Goal: Task Accomplishment & Management: Complete application form

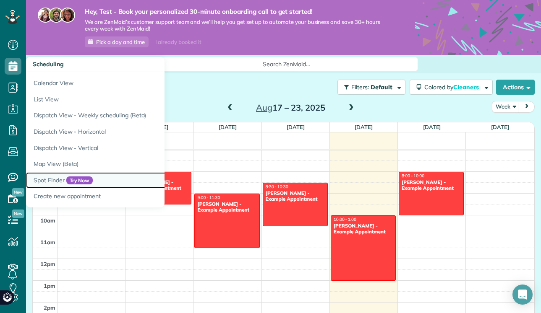
click at [57, 182] on link "Spot Finder Try Now" at bounding box center [131, 180] width 210 height 16
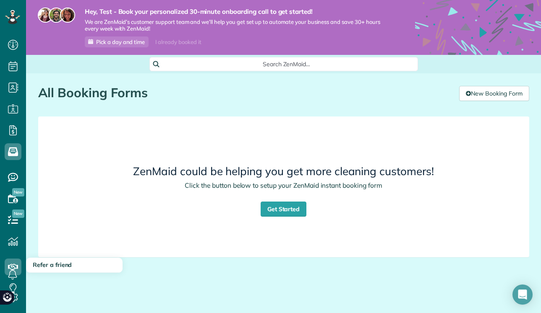
scroll to position [11, 0]
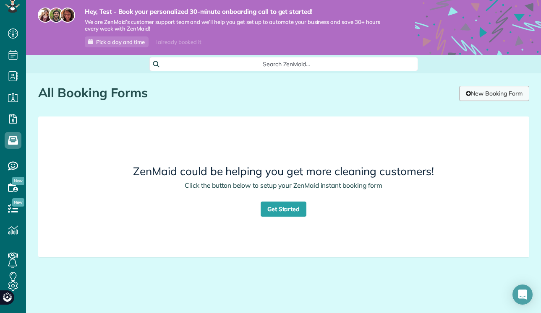
click at [489, 93] on link "New Booking Form" at bounding box center [494, 93] width 70 height 15
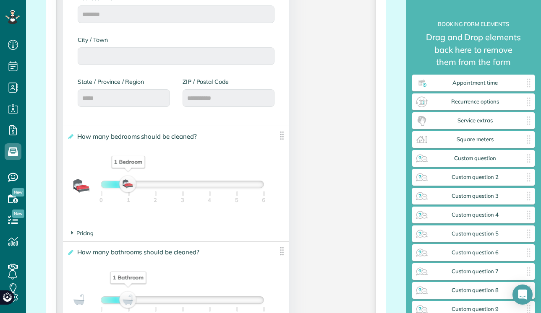
scroll to position [495, 0]
click at [255, 153] on div "**********" at bounding box center [176, 174] width 226 height 99
click at [282, 137] on img at bounding box center [281, 134] width 10 height 10
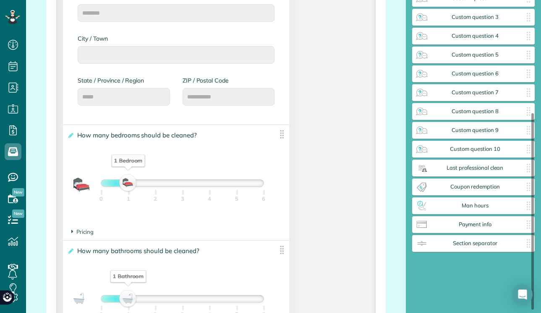
scroll to position [179, 0]
click at [516, 172] on span "Last professional clean" at bounding box center [474, 168] width 93 height 7
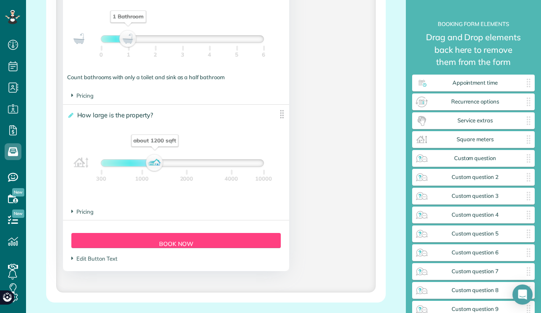
scroll to position [662, 0]
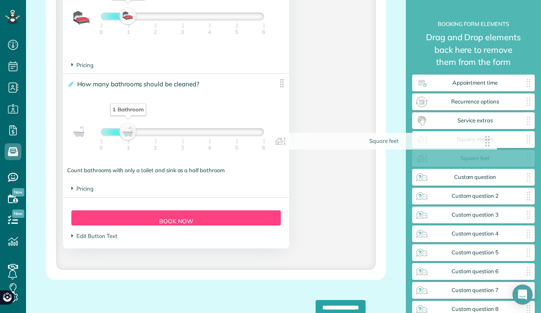
drag, startPoint x: 281, startPoint y: 208, endPoint x: 489, endPoint y: 141, distance: 218.7
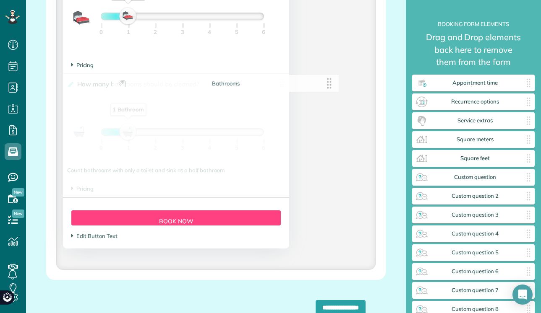
scroll to position [611, 0]
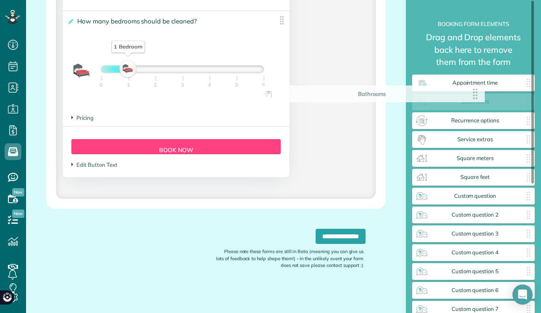
drag, startPoint x: 296, startPoint y: 83, endPoint x: 477, endPoint y: 93, distance: 181.9
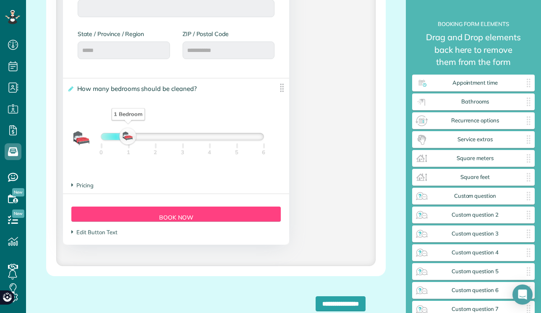
scroll to position [507, 0]
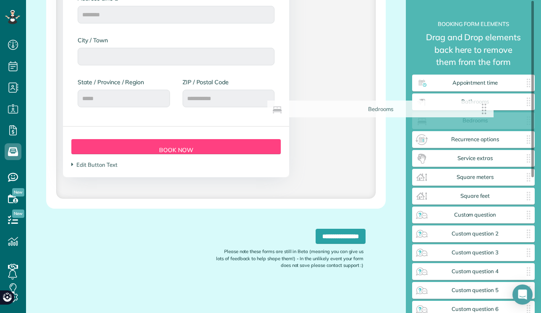
drag, startPoint x: 282, startPoint y: 126, endPoint x: 495, endPoint y: 109, distance: 213.7
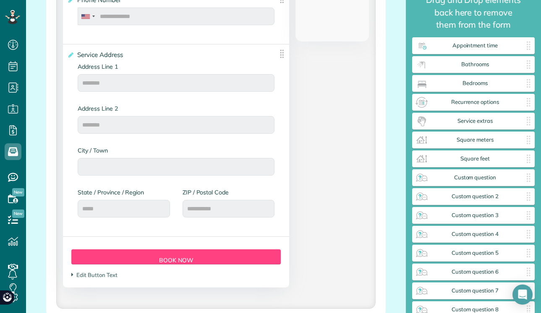
scroll to position [370, 0]
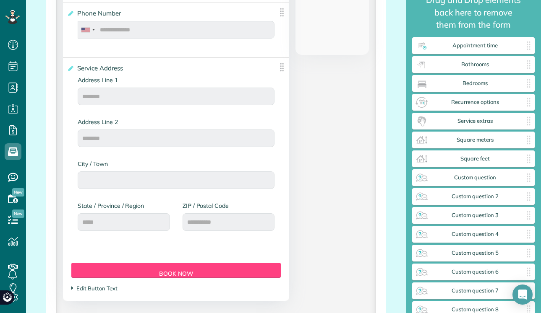
click at [95, 290] on span "Edit Button Text" at bounding box center [94, 288] width 46 height 7
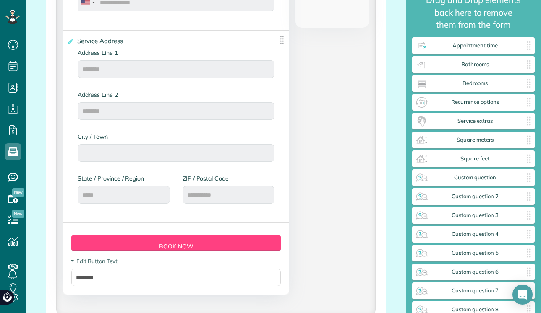
scroll to position [396, 0]
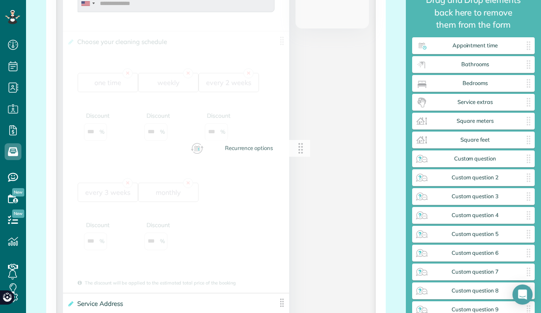
drag, startPoint x: 443, startPoint y: 101, endPoint x: 217, endPoint y: 147, distance: 230.3
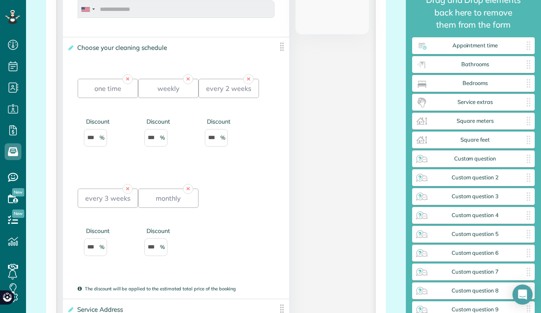
scroll to position [386, 0]
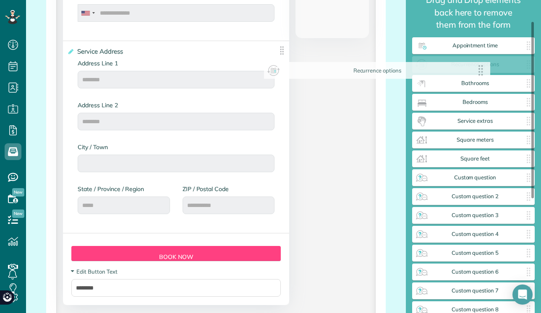
drag, startPoint x: 279, startPoint y: 52, endPoint x: 479, endPoint y: 71, distance: 201.8
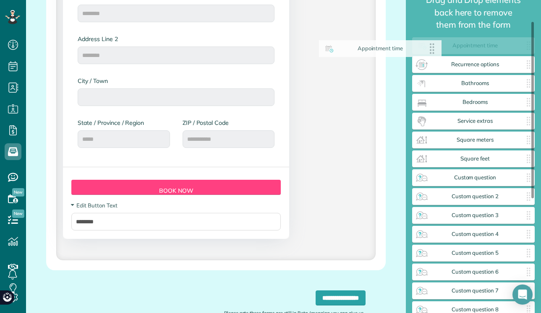
scroll to position [453, 0]
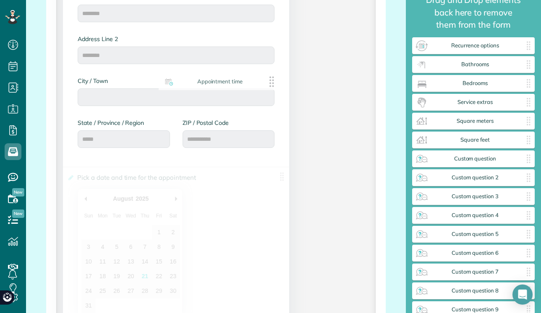
drag, startPoint x: 457, startPoint y: 44, endPoint x: 203, endPoint y: 80, distance: 256.7
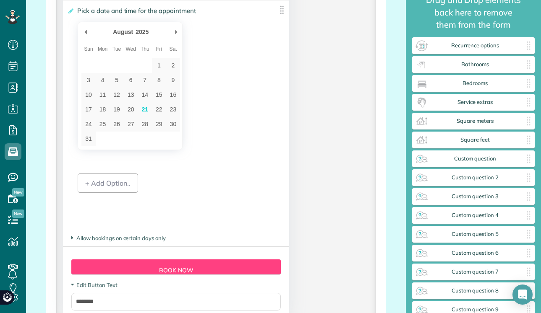
scroll to position [621, 0]
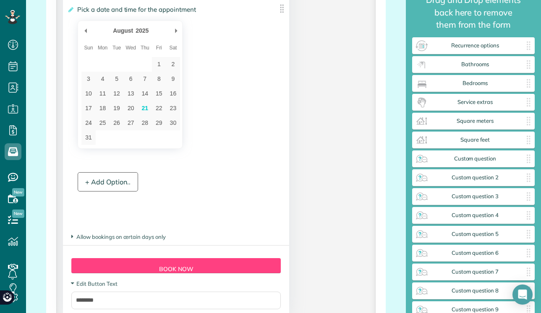
click at [131, 185] on div "+ Add Option.." at bounding box center [108, 181] width 60 height 19
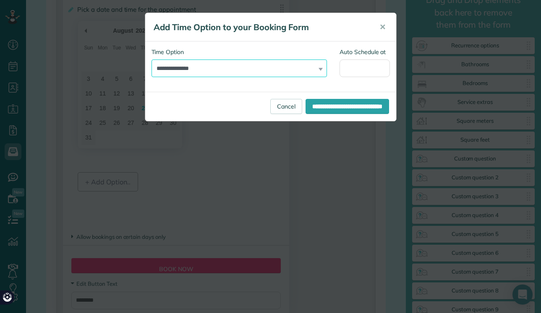
click at [237, 66] on select "**********" at bounding box center [239, 69] width 176 height 18
click at [316, 70] on select "**********" at bounding box center [239, 69] width 176 height 18
click at [151, 60] on select "**********" at bounding box center [239, 69] width 176 height 18
click at [378, 28] on button "✕" at bounding box center [382, 27] width 19 height 20
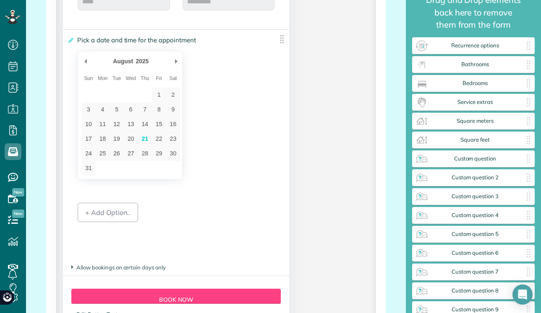
scroll to position [614, 0]
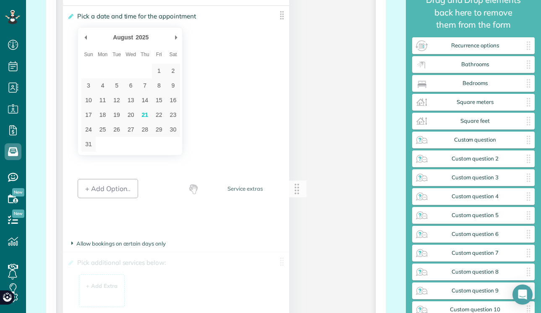
drag, startPoint x: 455, startPoint y: 109, endPoint x: 224, endPoint y: 196, distance: 246.9
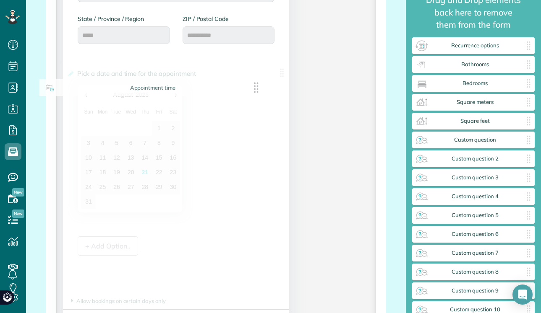
drag, startPoint x: 282, startPoint y: 72, endPoint x: 259, endPoint y: 87, distance: 27.6
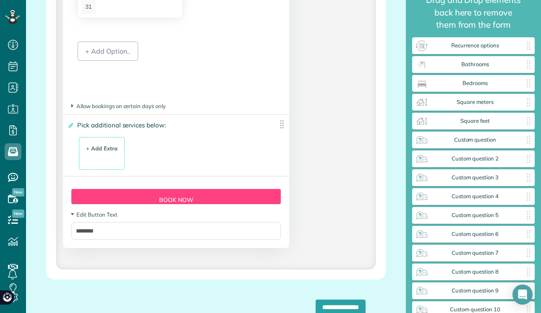
scroll to position [713, 0]
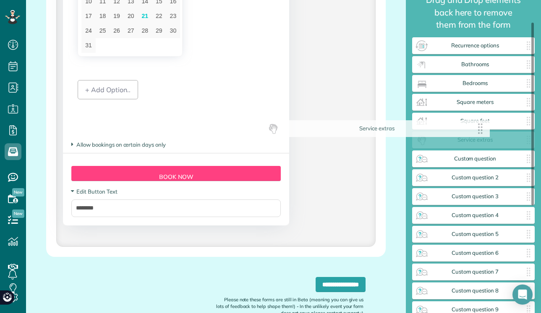
drag, startPoint x: 280, startPoint y: 168, endPoint x: 482, endPoint y: 132, distance: 205.0
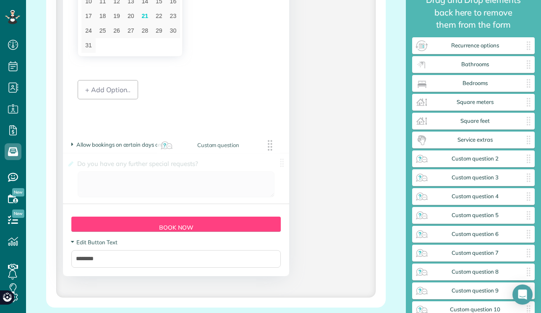
drag, startPoint x: 474, startPoint y: 159, endPoint x: 219, endPoint y: 146, distance: 255.8
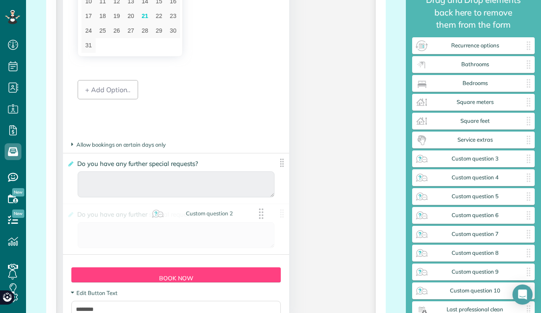
drag, startPoint x: 460, startPoint y: 153, endPoint x: 195, endPoint y: 208, distance: 270.3
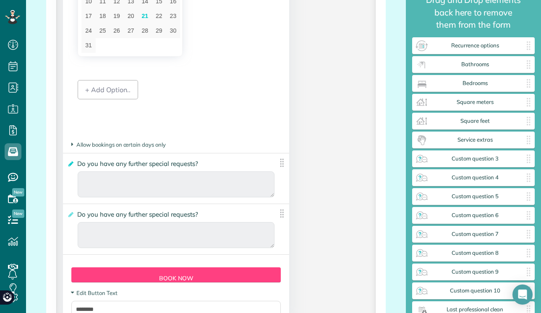
click at [71, 164] on icon at bounding box center [70, 164] width 6 height 6
click at [0, 0] on input "**********" at bounding box center [0, 0] width 0 height 0
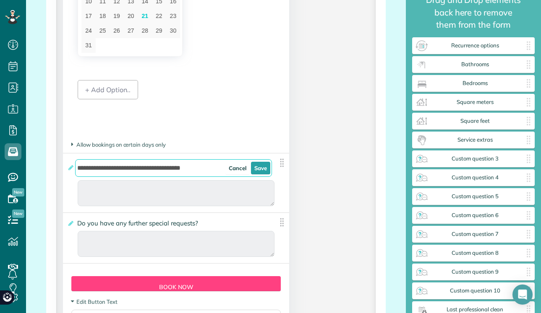
click at [109, 169] on input "**********" at bounding box center [173, 168] width 197 height 18
click at [238, 170] on link "Cancel" at bounding box center [237, 168] width 24 height 13
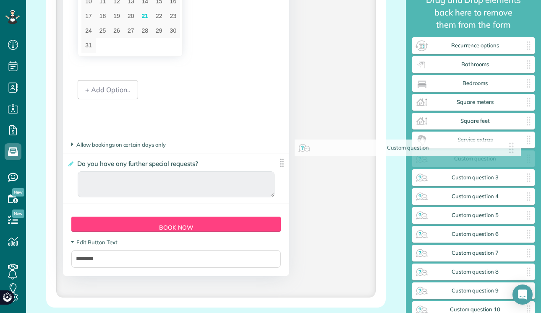
drag, startPoint x: 207, startPoint y: 171, endPoint x: 249, endPoint y: 175, distance: 41.7
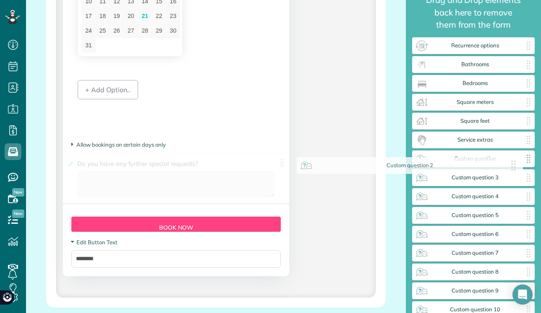
drag, startPoint x: 169, startPoint y: 163, endPoint x: 428, endPoint y: 165, distance: 259.6
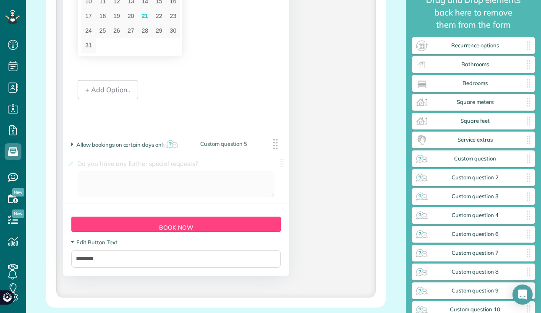
drag, startPoint x: 468, startPoint y: 235, endPoint x: 218, endPoint y: 145, distance: 265.8
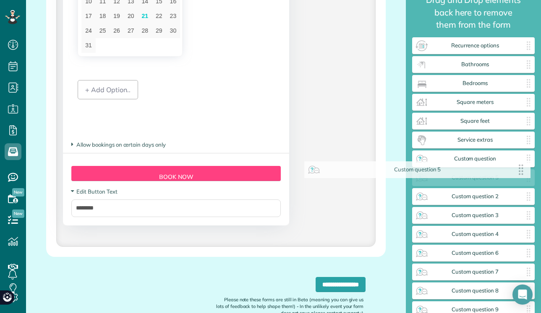
drag, startPoint x: 196, startPoint y: 167, endPoint x: 437, endPoint y: 173, distance: 241.7
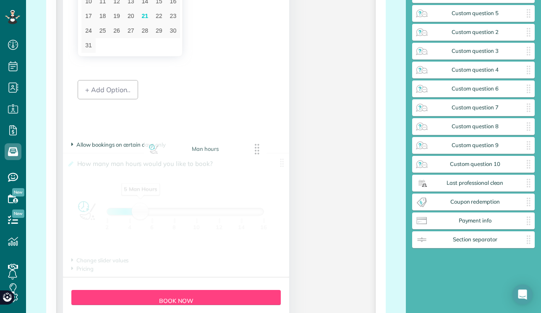
scroll to position [202, 0]
drag, startPoint x: 480, startPoint y: 209, endPoint x: 212, endPoint y: 150, distance: 274.5
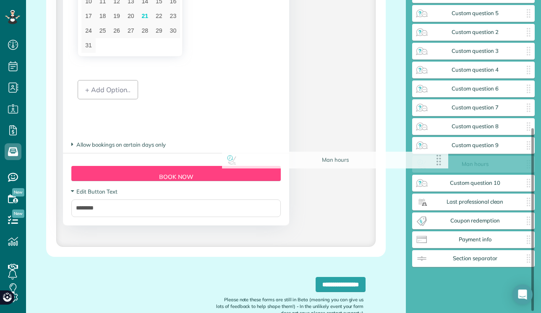
scroll to position [219, 0]
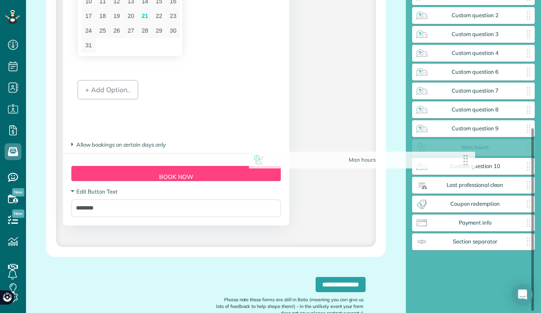
drag, startPoint x: 282, startPoint y: 161, endPoint x: 469, endPoint y: 157, distance: 187.1
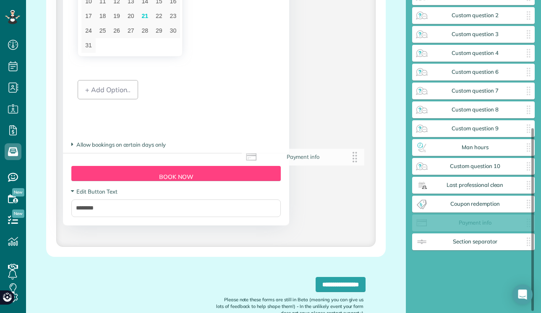
scroll to position [202, 0]
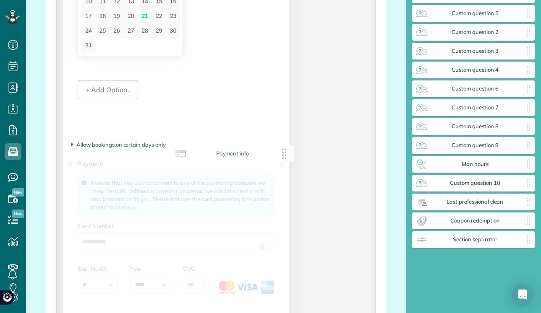
drag, startPoint x: 484, startPoint y: 219, endPoint x: 242, endPoint y: 152, distance: 251.0
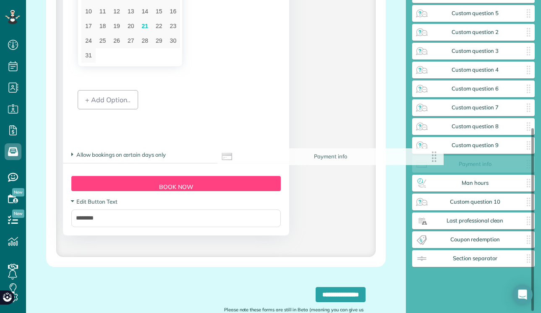
scroll to position [219, 0]
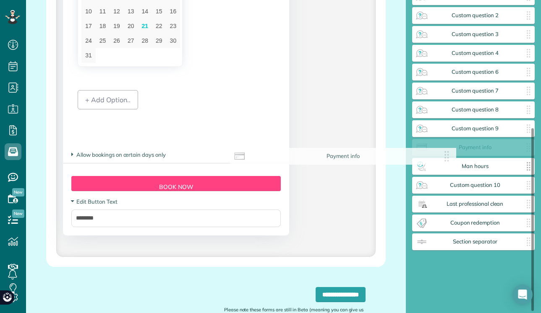
drag, startPoint x: 280, startPoint y: 177, endPoint x: 447, endPoint y: 159, distance: 168.3
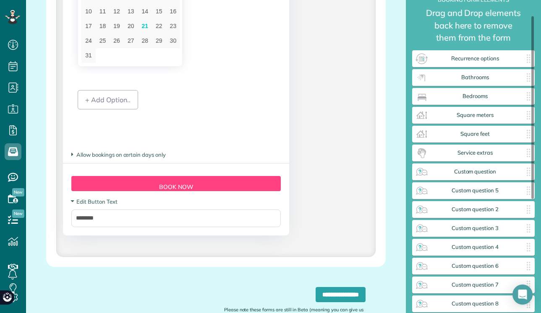
scroll to position [23, 0]
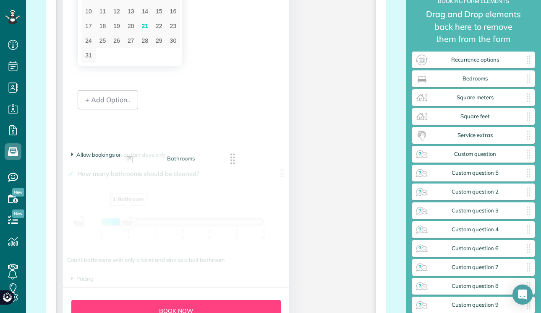
drag, startPoint x: 470, startPoint y: 79, endPoint x: 177, endPoint y: 158, distance: 304.1
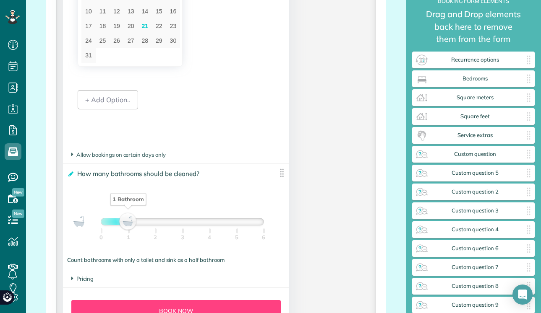
click at [70, 176] on icon at bounding box center [70, 174] width 6 height 6
click at [0, 0] on input "**********" at bounding box center [0, 0] width 0 height 0
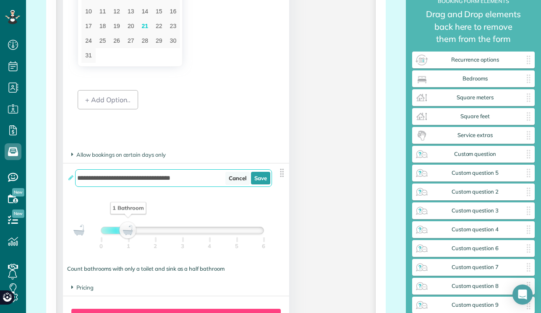
click at [234, 180] on link "Cancel" at bounding box center [237, 178] width 24 height 13
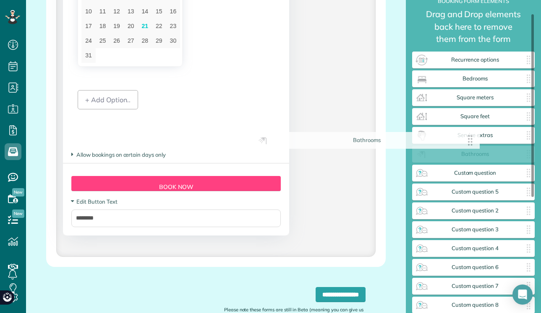
drag, startPoint x: 281, startPoint y: 174, endPoint x: 471, endPoint y: 139, distance: 192.8
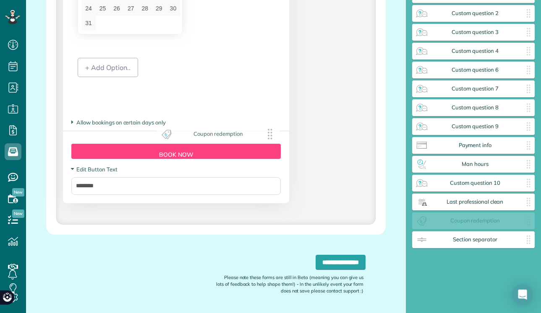
scroll to position [202, 0]
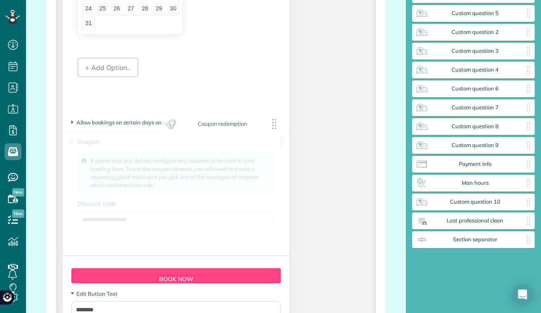
drag, startPoint x: 487, startPoint y: 223, endPoint x: 234, endPoint y: 126, distance: 271.2
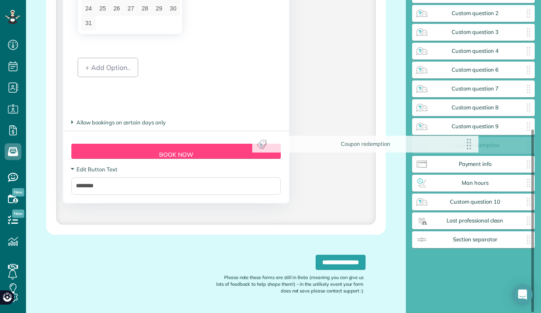
drag, startPoint x: 284, startPoint y: 143, endPoint x: 474, endPoint y: 147, distance: 190.9
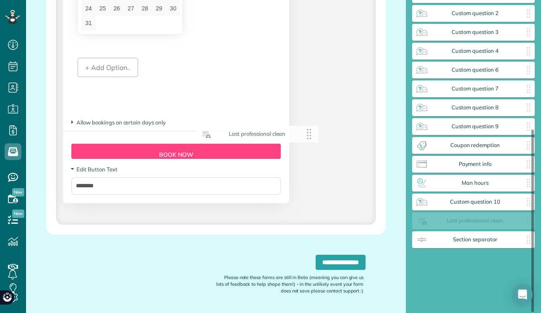
scroll to position [202, 0]
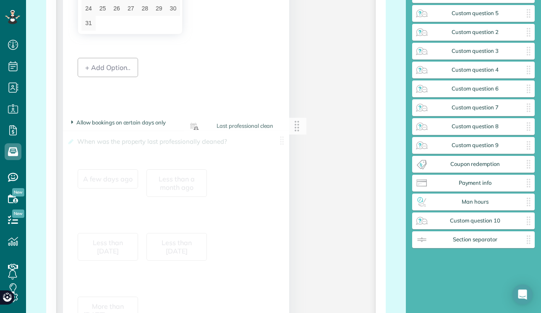
drag, startPoint x: 488, startPoint y: 219, endPoint x: 257, endPoint y: 124, distance: 250.1
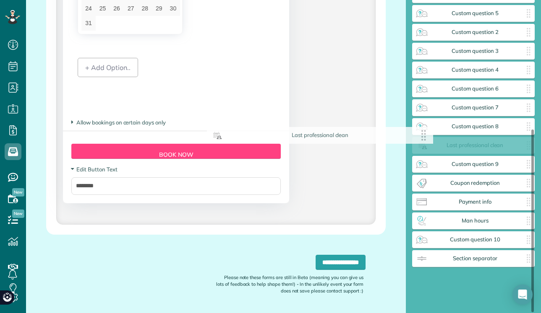
scroll to position [221, 0]
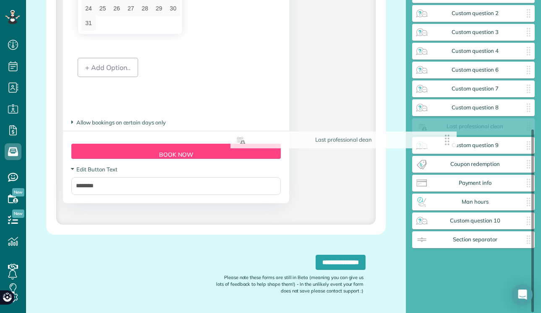
drag, startPoint x: 281, startPoint y: 144, endPoint x: 447, endPoint y: 138, distance: 165.8
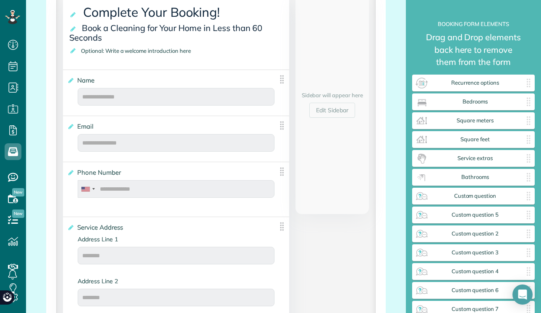
scroll to position [146, 0]
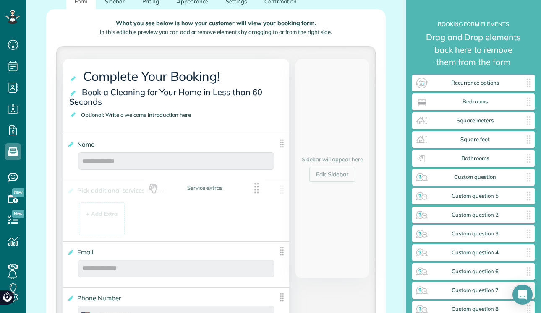
drag, startPoint x: 456, startPoint y: 159, endPoint x: 186, endPoint y: 188, distance: 271.3
click at [138, 192] on span "Pick additional services below:" at bounding box center [123, 191] width 96 height 12
click at [0, 0] on input "**********" at bounding box center [0, 0] width 0 height 0
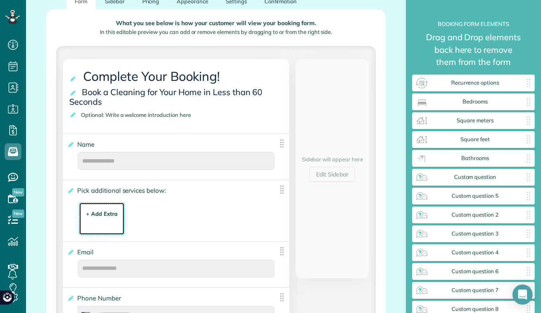
click at [93, 214] on div "+ Add Extra" at bounding box center [101, 214] width 31 height 8
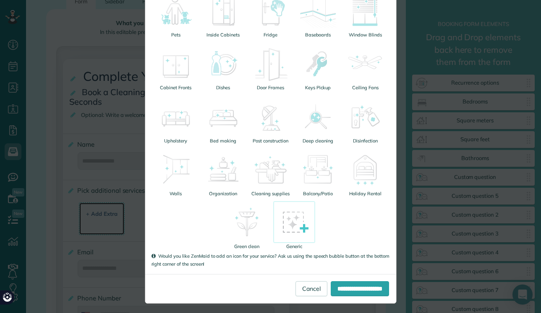
scroll to position [214, 0]
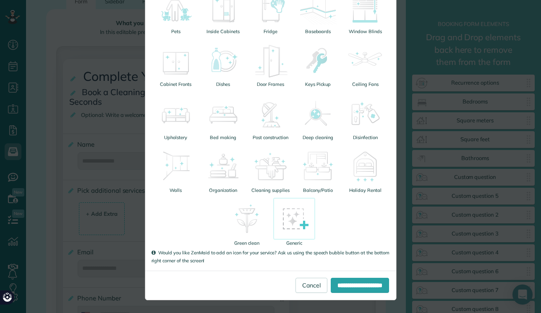
click at [297, 229] on img at bounding box center [294, 219] width 42 height 42
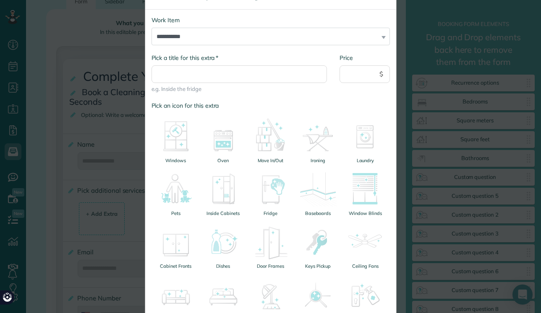
scroll to position [0, 0]
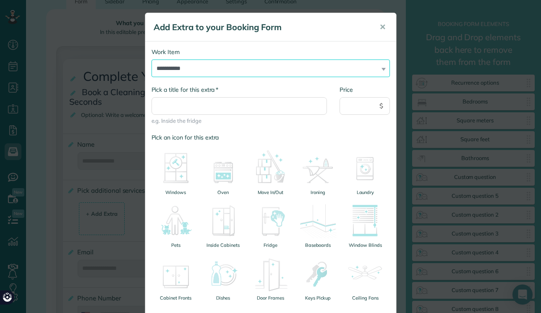
click at [224, 69] on select "**********" at bounding box center [270, 69] width 238 height 18
click at [219, 68] on select "**********" at bounding box center [270, 69] width 238 height 18
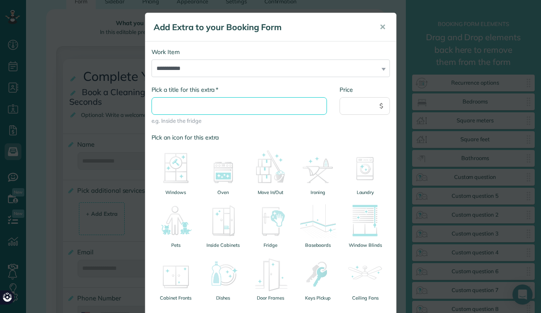
click at [222, 105] on input "* Pick a title for this extra" at bounding box center [239, 106] width 176 height 18
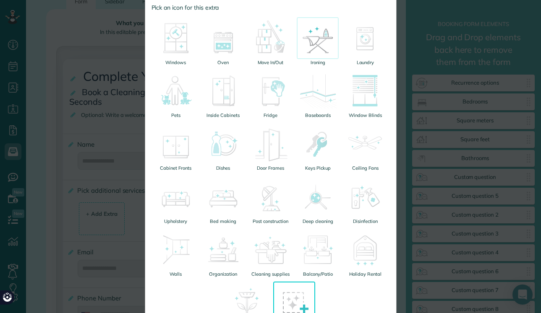
scroll to position [214, 0]
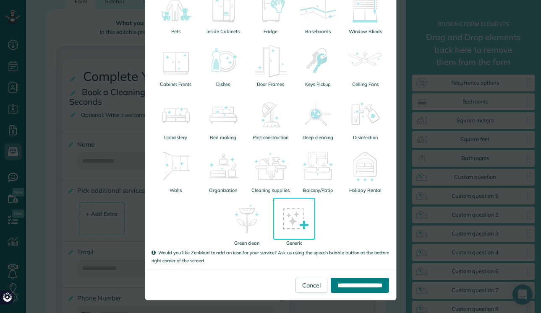
type input "**********"
click at [349, 289] on input "**********" at bounding box center [360, 285] width 58 height 15
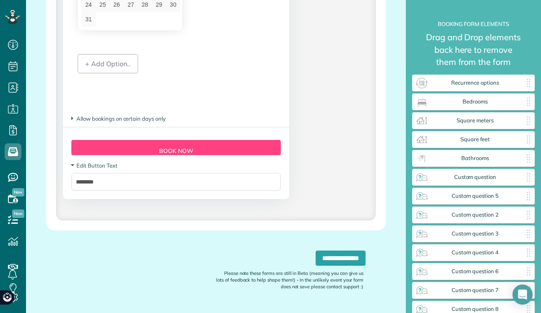
scroll to position [866, 0]
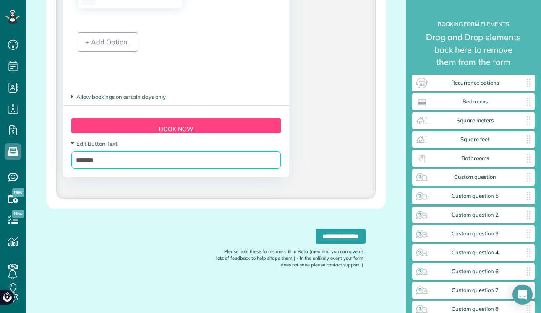
click at [184, 159] on input "********" at bounding box center [175, 160] width 209 height 18
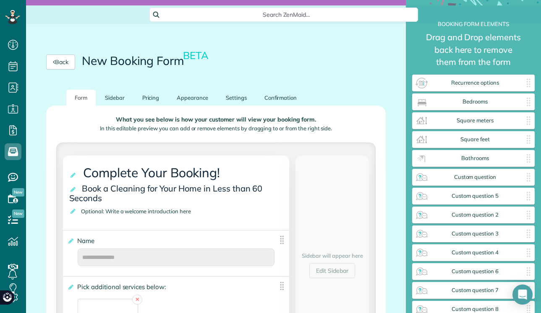
scroll to position [0, 0]
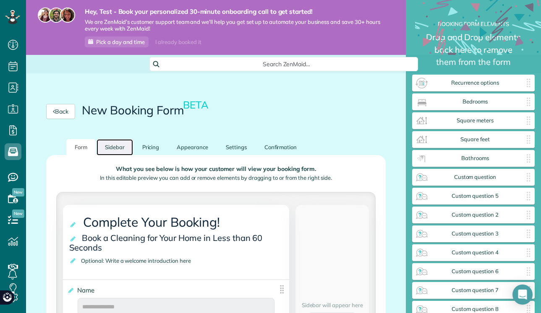
click at [124, 146] on link "Sidebar" at bounding box center [114, 147] width 36 height 16
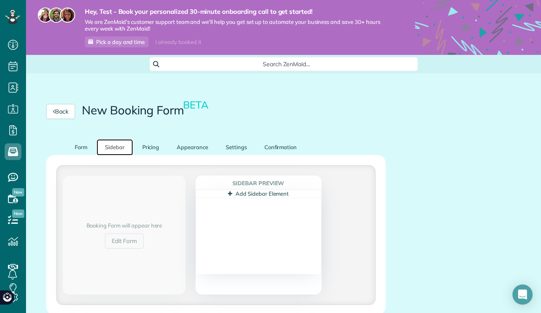
scroll to position [73, 0]
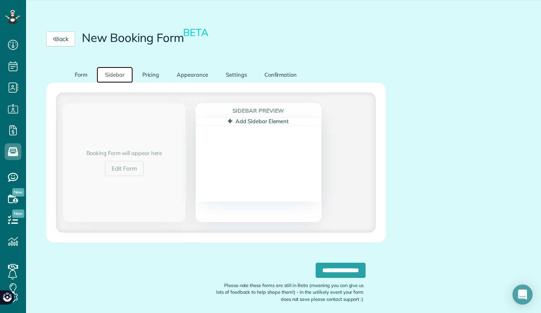
click at [246, 120] on link "Add Sidebar Element" at bounding box center [258, 121] width 61 height 7
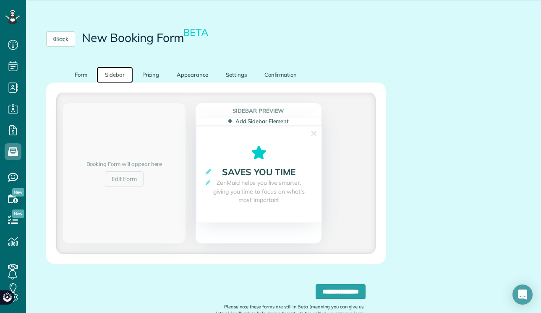
click at [251, 183] on span "ZenMaid helps you live smarter, giving you time to focus on what's most importa…" at bounding box center [259, 192] width 108 height 26
click at [234, 121] on link "Add Sidebar Element" at bounding box center [258, 121] width 61 height 7
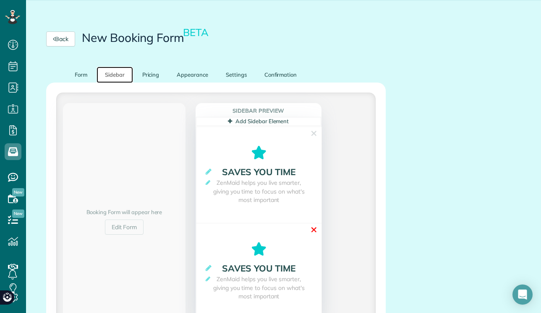
click at [314, 227] on link "✕" at bounding box center [314, 230] width 8 height 13
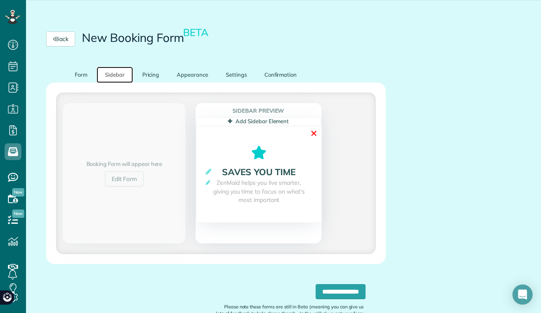
click at [313, 130] on link "✕" at bounding box center [314, 133] width 8 height 13
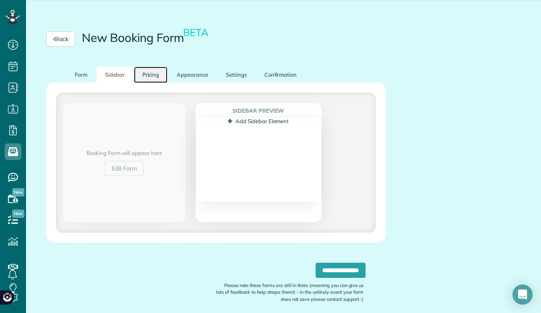
click at [152, 78] on link "Pricing" at bounding box center [151, 75] width 34 height 16
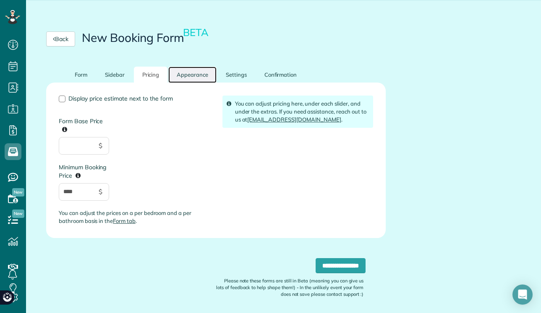
click at [191, 77] on link "Appearance" at bounding box center [192, 75] width 48 height 16
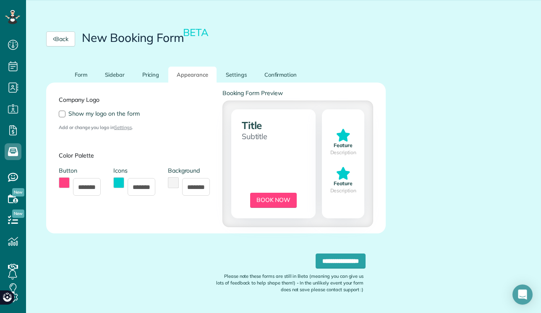
click at [60, 182] on button "toggle color picker dialog" at bounding box center [64, 182] width 11 height 11
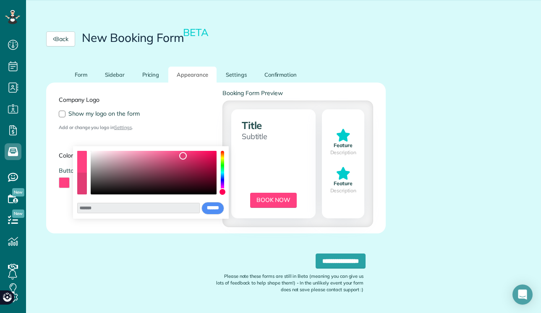
type input "*******"
drag, startPoint x: 187, startPoint y: 155, endPoint x: 73, endPoint y: 216, distance: 130.4
click at [73, 216] on body "Dashboard Scheduling Calendar View List View Dispatch View - Weekly scheduling …" at bounding box center [270, 156] width 541 height 313
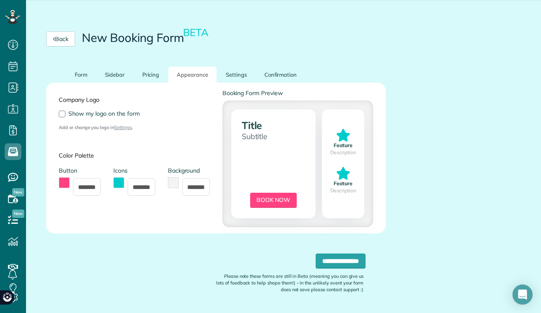
click at [60, 208] on div "Company Logo Show my logo on the form Add or change you logo in Settings . Colo…" at bounding box center [134, 158] width 164 height 138
click at [60, 184] on button "toggle color picker dialog" at bounding box center [64, 182] width 11 height 11
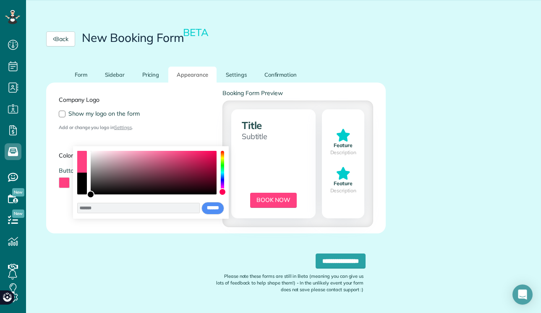
click at [81, 190] on div "color picker dialog" at bounding box center [81, 184] width 9 height 22
click at [206, 207] on input "******" at bounding box center [212, 208] width 23 height 13
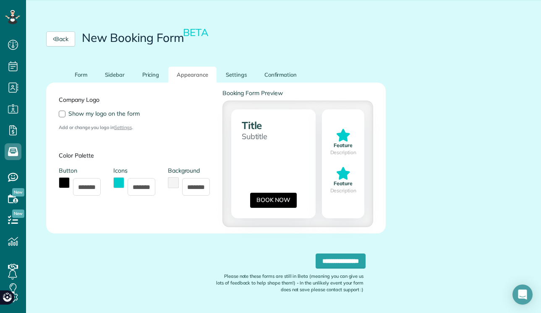
click at [116, 181] on button "toggle color picker dialog" at bounding box center [118, 182] width 11 height 11
click at [159, 135] on div "Company Logo Show my logo on the form Add or change you logo in Settings . Colo…" at bounding box center [134, 158] width 164 height 138
click at [115, 113] on span "Show my logo on the form" at bounding box center [103, 114] width 71 height 8
click at [238, 73] on link "Settings" at bounding box center [236, 75] width 38 height 16
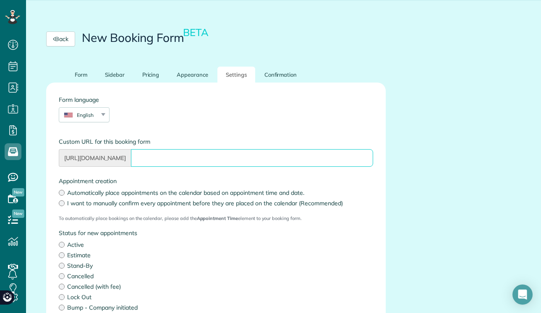
click at [174, 159] on input "Form language" at bounding box center [252, 158] width 242 height 18
type input "*********"
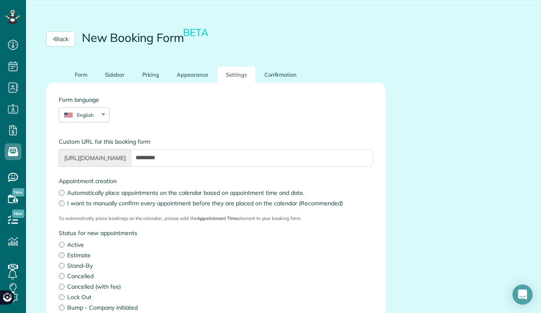
click at [182, 108] on div "Form language English English Español Polskie Suomalainen" at bounding box center [215, 113] width 327 height 35
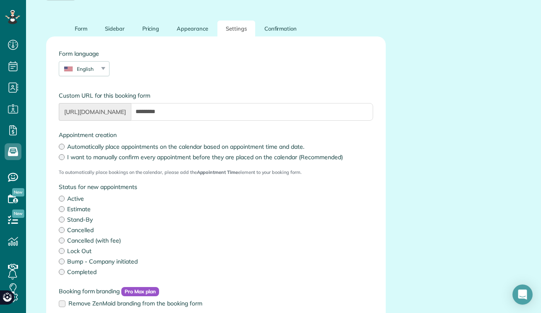
scroll to position [134, 0]
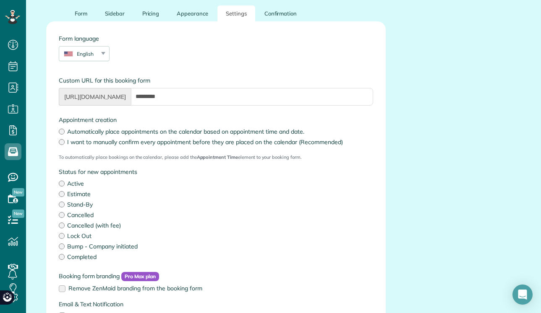
click at [67, 185] on label "Active" at bounding box center [216, 184] width 314 height 8
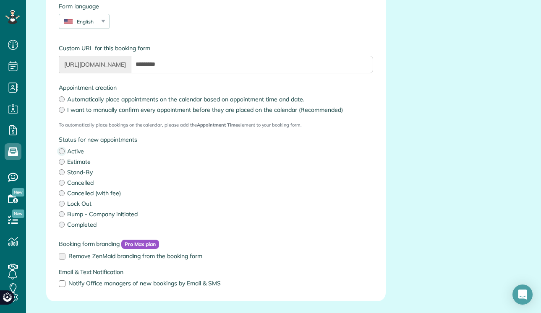
scroll to position [167, 0]
click at [68, 281] on label "Notify Office managers of new bookings by Email & SMS" at bounding box center [216, 283] width 314 height 6
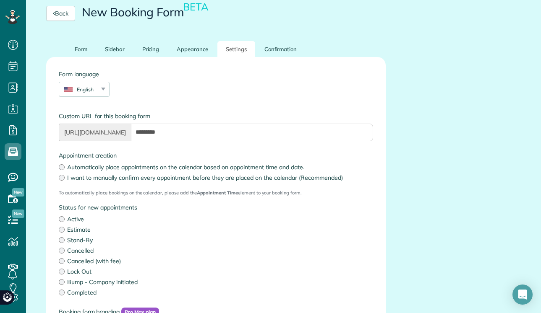
scroll to position [68, 0]
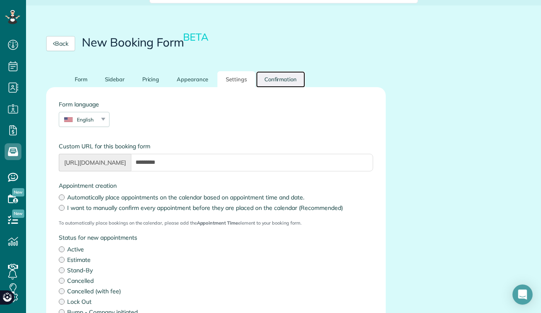
click at [280, 78] on link "Confirmation" at bounding box center [280, 79] width 49 height 16
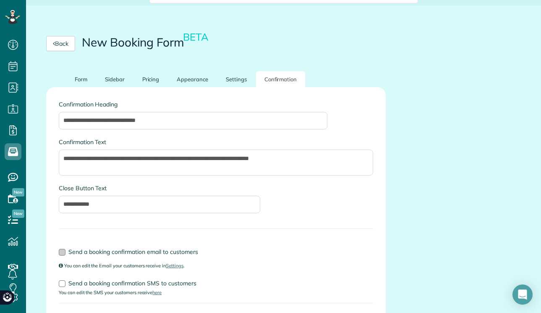
click at [59, 255] on div at bounding box center [62, 252] width 7 height 7
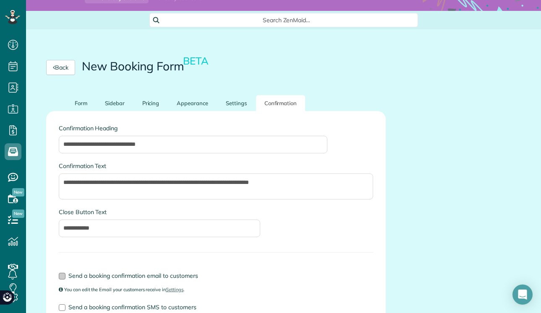
scroll to position [0, 0]
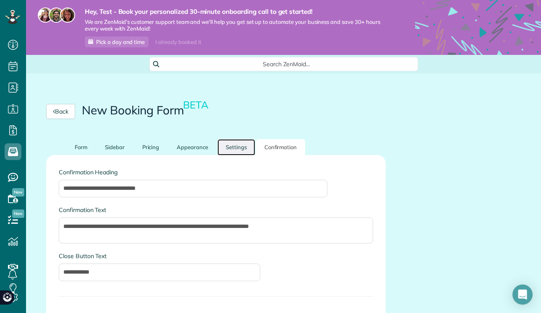
click at [235, 150] on link "Settings" at bounding box center [236, 147] width 38 height 16
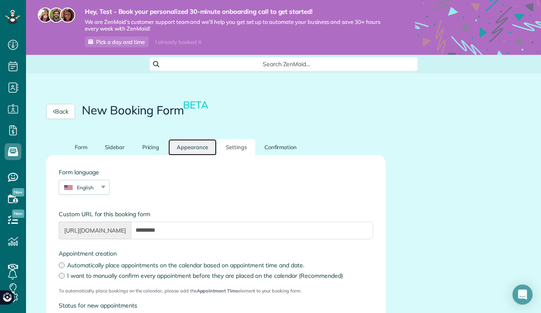
click at [195, 150] on link "Appearance" at bounding box center [192, 147] width 48 height 16
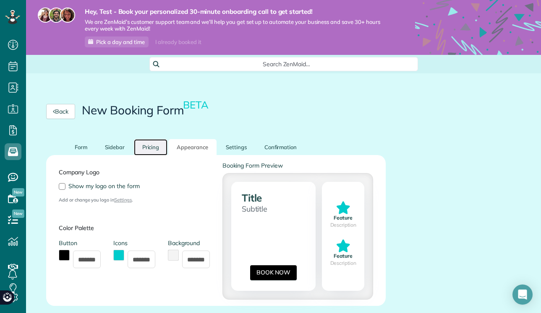
click at [144, 154] on link "Pricing" at bounding box center [151, 147] width 34 height 16
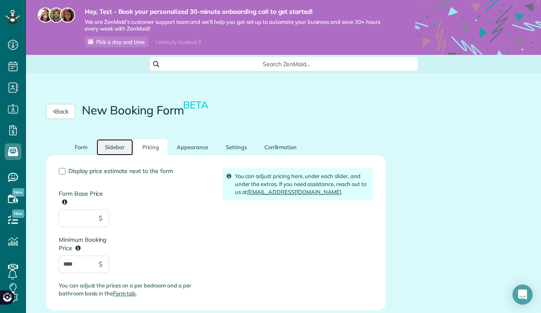
click at [111, 150] on link "Sidebar" at bounding box center [114, 147] width 36 height 16
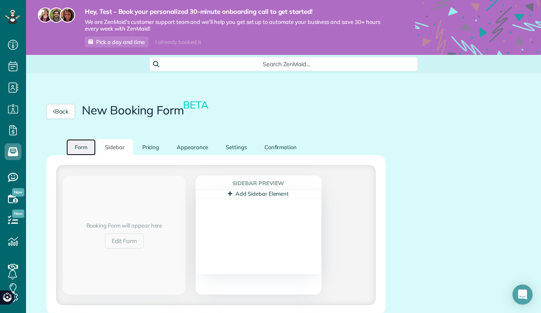
click at [73, 151] on link "Form" at bounding box center [80, 147] width 29 height 16
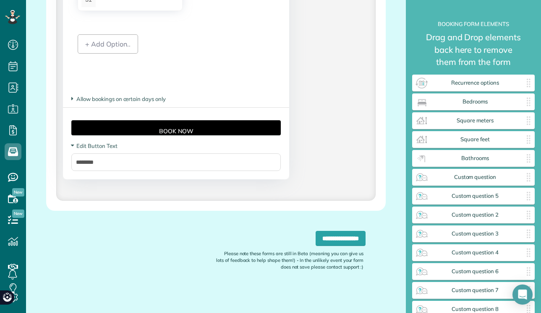
scroll to position [864, 0]
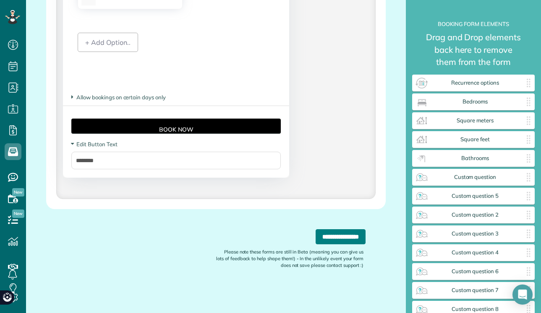
click at [335, 240] on input "**********" at bounding box center [340, 236] width 50 height 15
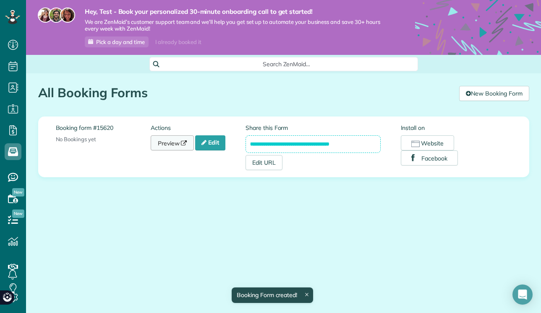
click at [174, 146] on link "Preview" at bounding box center [173, 142] width 44 height 15
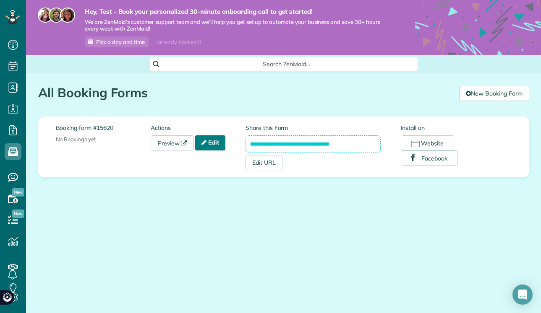
click at [204, 144] on icon at bounding box center [203, 143] width 5 height 6
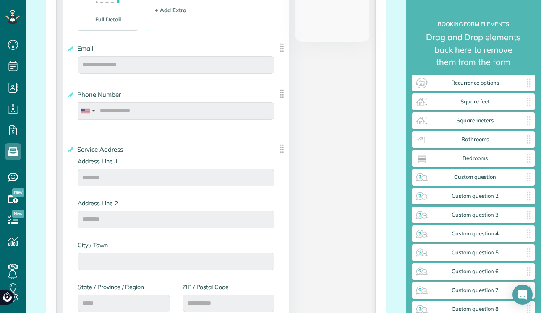
scroll to position [437, 0]
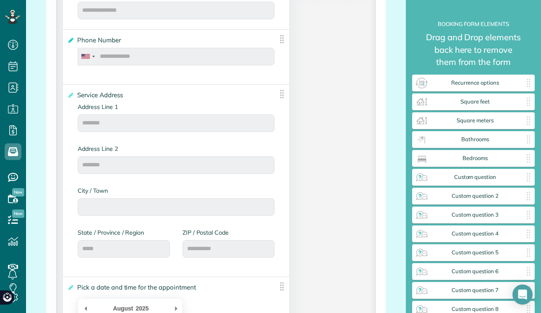
click at [71, 43] on icon at bounding box center [70, 40] width 6 height 6
click at [0, 0] on input "**********" at bounding box center [0, 0] width 0 height 0
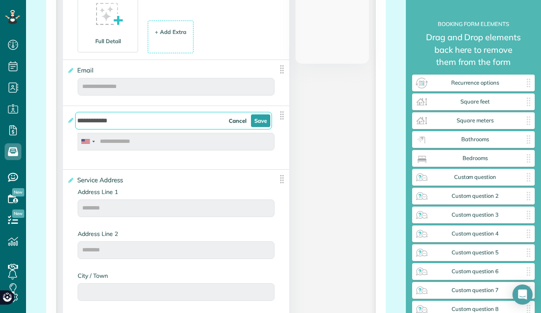
scroll to position [390, 0]
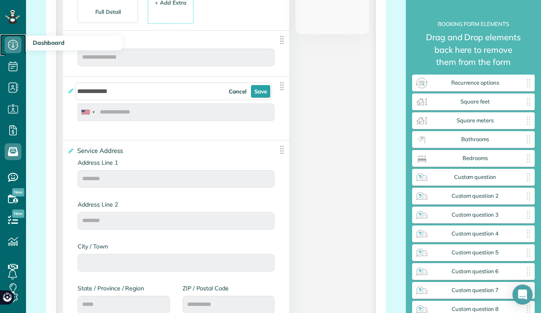
click at [16, 45] on icon at bounding box center [13, 44] width 17 height 17
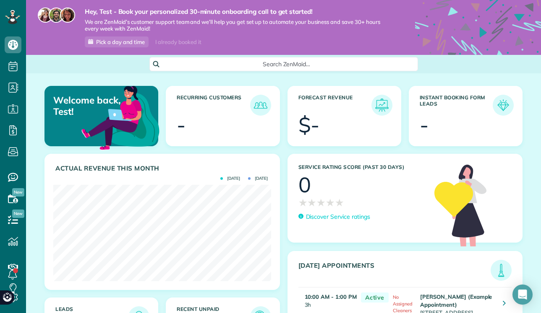
scroll to position [96, 0]
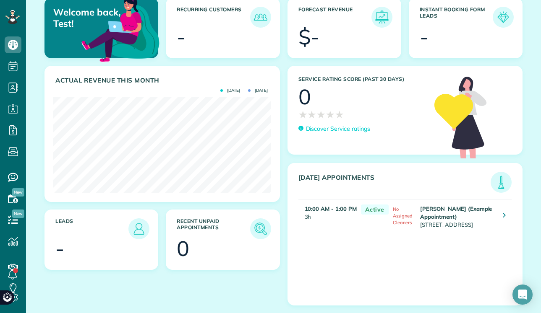
click at [436, 207] on strong "[PERSON_NAME] (Example Appointment)" at bounding box center [456, 213] width 72 height 15
click at [502, 211] on icon at bounding box center [503, 215] width 3 height 8
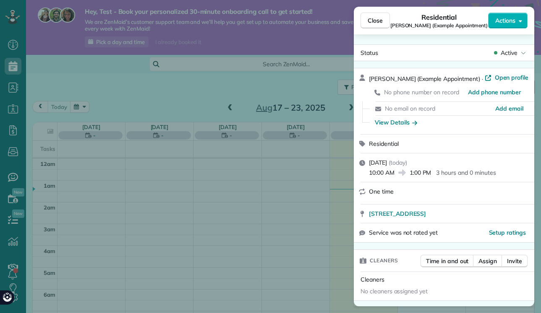
scroll to position [153, 0]
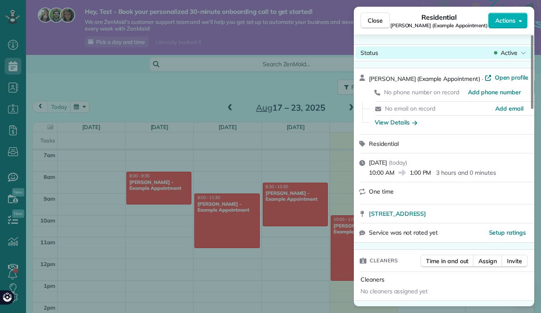
click at [511, 52] on span "Active" at bounding box center [508, 53] width 17 height 8
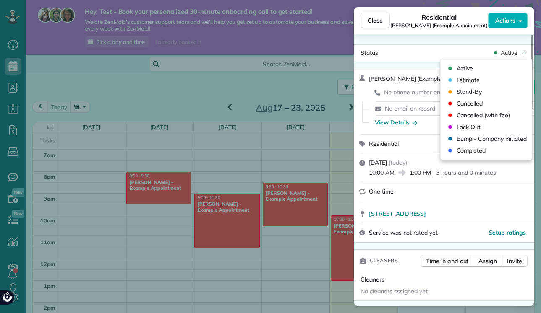
click at [433, 40] on div "Status Active Amar Ghose (Example Appointment) · Open profile No phone number o…" at bounding box center [444, 170] width 180 height 272
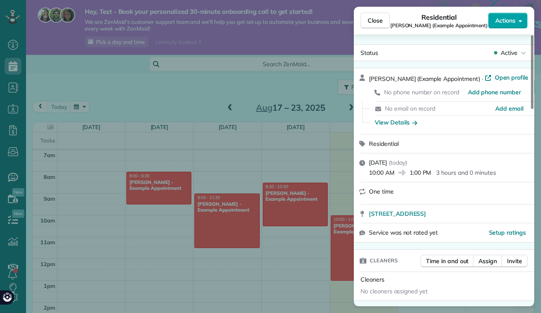
click at [500, 23] on span "Actions" at bounding box center [505, 20] width 20 height 8
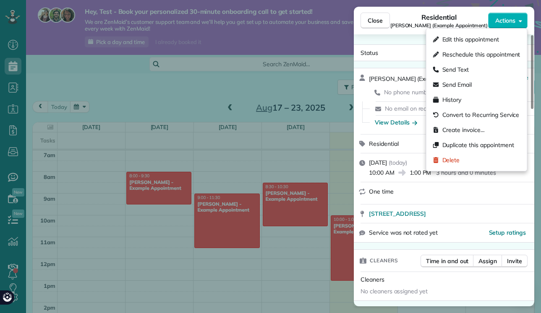
click at [403, 40] on div "Status Active Amar Ghose (Example Appointment) · Open profile No phone number o…" at bounding box center [444, 170] width 180 height 272
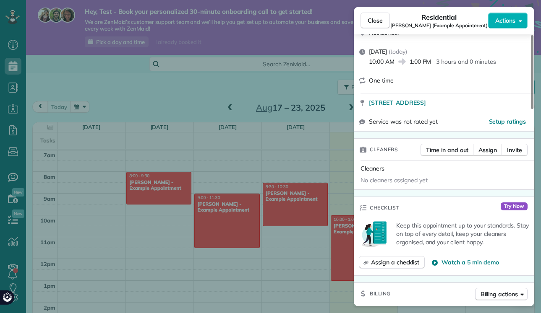
scroll to position [164, 0]
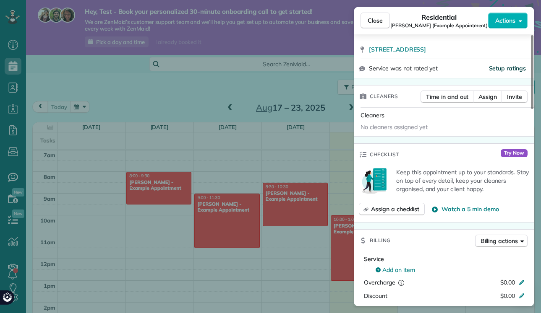
click at [502, 70] on span "Setup ratings" at bounding box center [507, 69] width 37 height 8
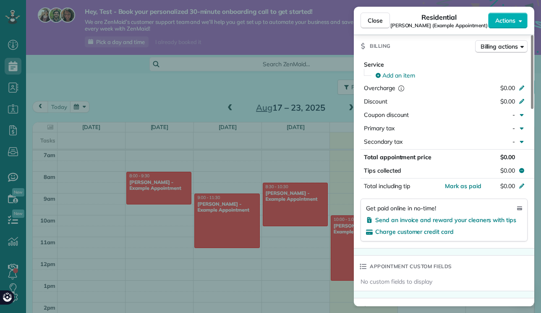
scroll to position [356, 0]
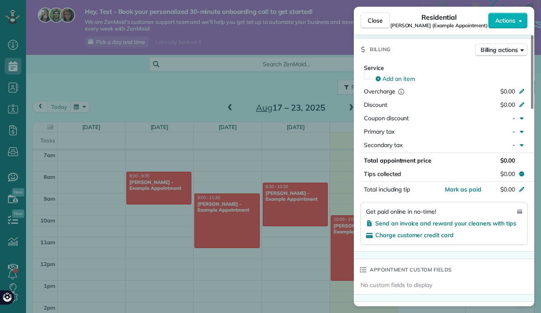
click at [440, 239] on div "Charge customer credit card" at bounding box center [444, 235] width 156 height 8
click at [440, 234] on span "Charge customer credit card" at bounding box center [414, 236] width 78 height 8
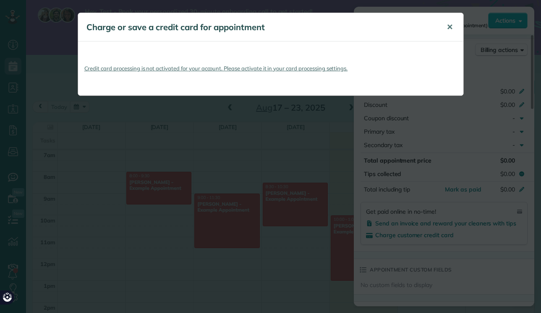
click at [448, 29] on span "✕" at bounding box center [449, 27] width 6 height 10
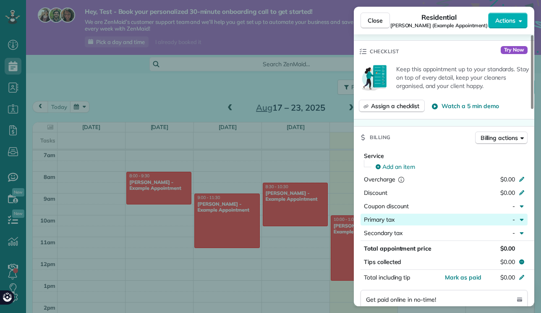
scroll to position [262, 0]
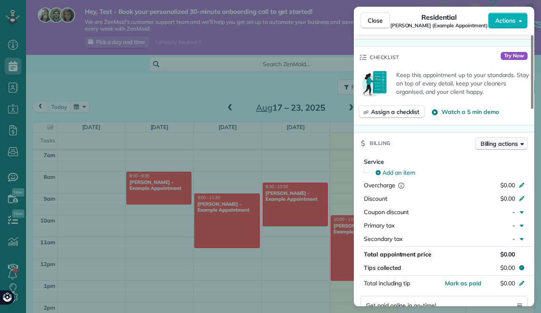
click at [492, 141] on span "Billing actions" at bounding box center [498, 144] width 37 height 8
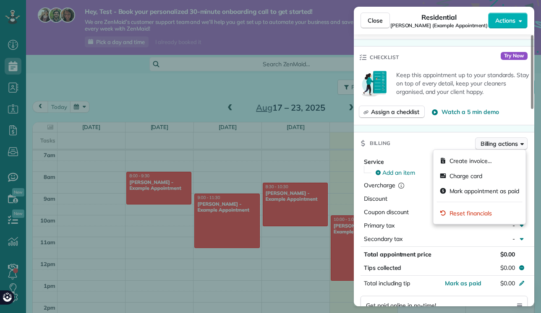
click at [495, 146] on span "Billing actions" at bounding box center [498, 144] width 37 height 8
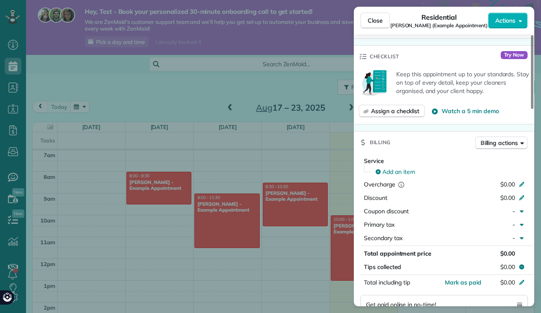
scroll to position [251, 0]
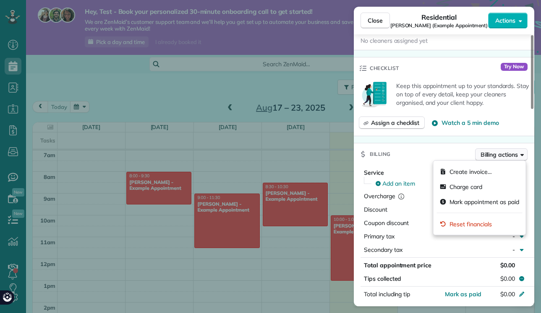
click at [495, 154] on span "Billing actions" at bounding box center [498, 155] width 37 height 8
click at [471, 172] on span "Create invoice…" at bounding box center [470, 172] width 42 height 8
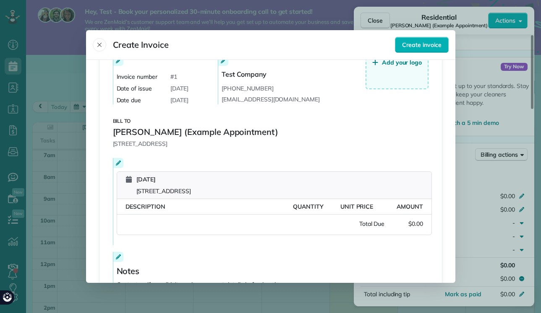
scroll to position [115, 0]
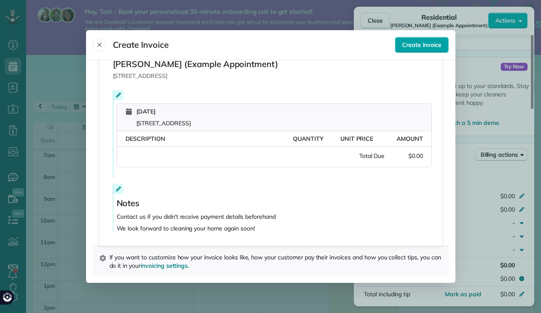
click at [416, 50] on button "Create invoice" at bounding box center [421, 45] width 53 height 16
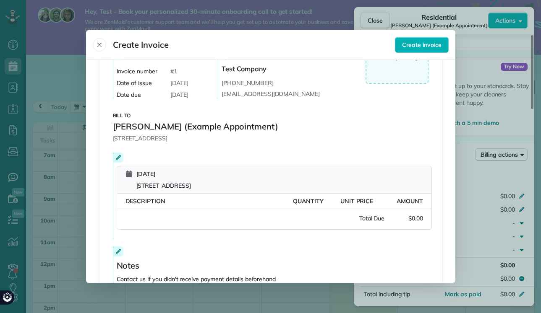
scroll to position [65, 0]
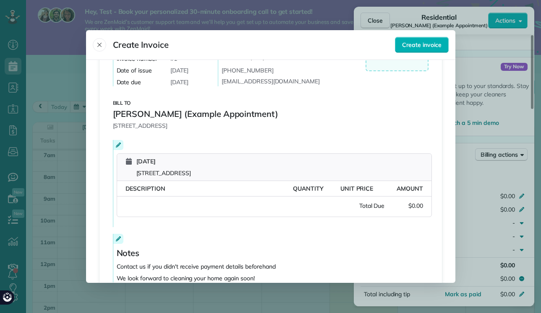
click at [412, 207] on span "$0.00" at bounding box center [403, 206] width 38 height 8
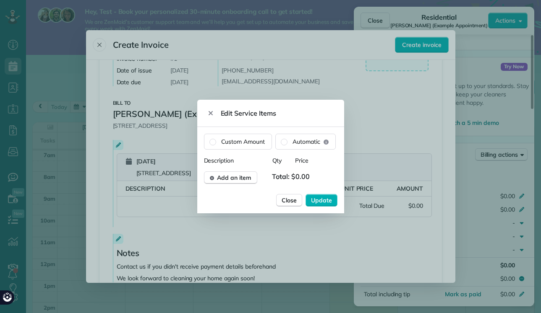
click at [289, 172] on span "Total: $0.00" at bounding box center [293, 178] width 42 height 13
click at [296, 162] on span "Price" at bounding box center [304, 160] width 19 height 8
click at [224, 184] on button "Add an item" at bounding box center [231, 178] width 54 height 13
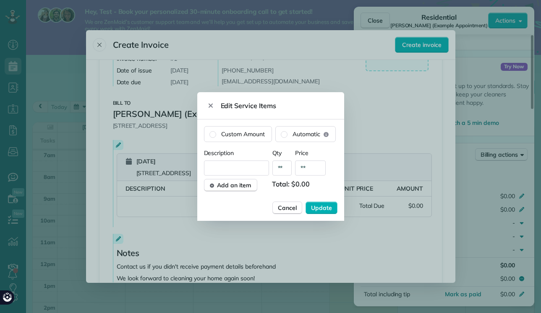
click at [230, 169] on input "text" at bounding box center [236, 168] width 65 height 15
type input "****"
click at [310, 166] on input "**" at bounding box center [310, 168] width 31 height 15
type input "****"
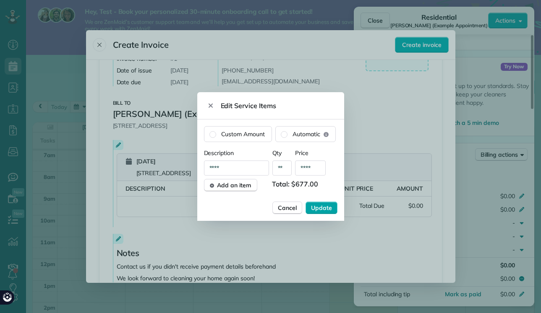
click at [327, 203] on button "Update" at bounding box center [321, 208] width 32 height 13
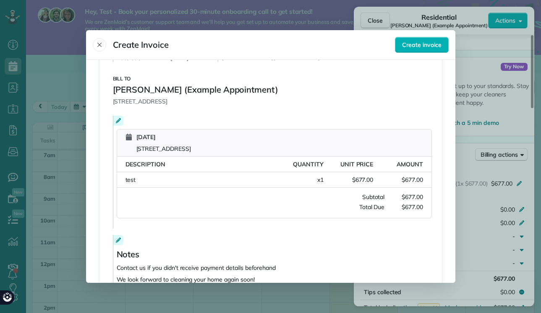
scroll to position [140, 0]
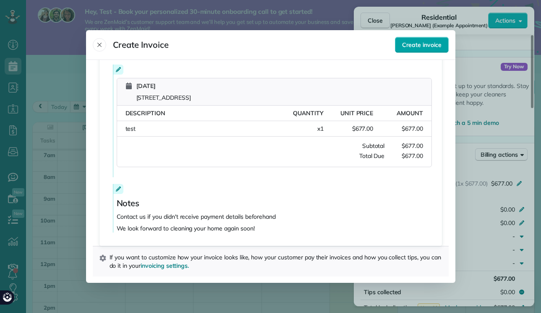
click at [421, 46] on span "Create invoice" at bounding box center [421, 45] width 39 height 8
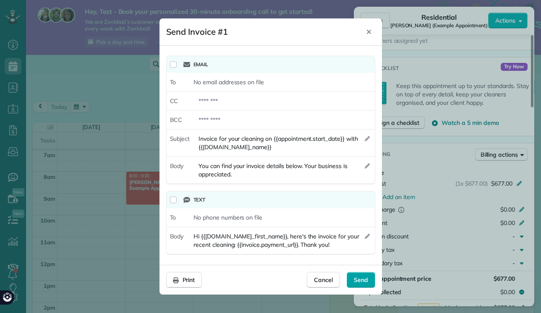
click at [354, 276] on span "Send" at bounding box center [361, 280] width 14 height 8
click at [217, 88] on div "To No email addresses on file" at bounding box center [271, 82] width 208 height 19
click at [215, 82] on span "No email addresses on file" at bounding box center [228, 82] width 70 height 8
click at [216, 101] on div at bounding box center [283, 101] width 181 height 15
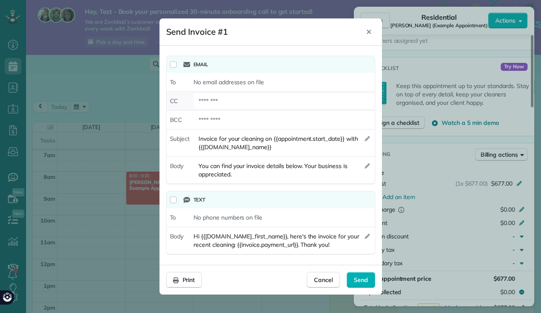
click at [216, 102] on div at bounding box center [283, 101] width 181 height 15
click at [371, 31] on icon "Close" at bounding box center [368, 32] width 7 height 7
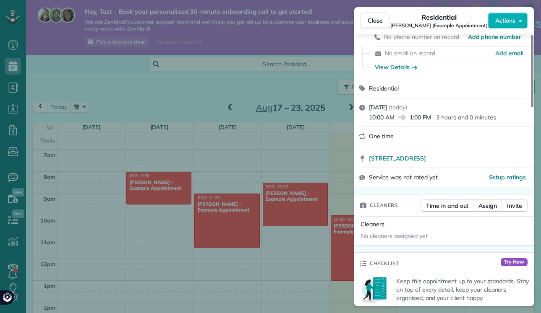
scroll to position [0, 0]
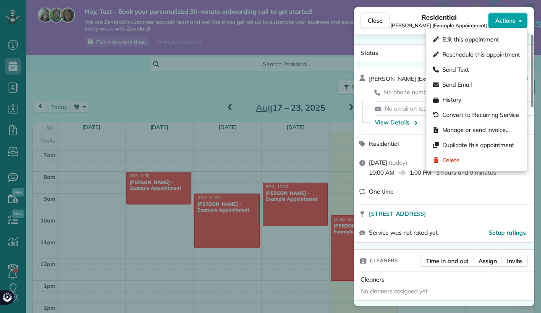
click at [512, 22] on span "Actions" at bounding box center [505, 20] width 20 height 8
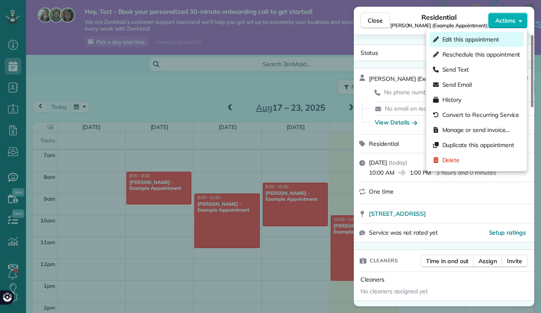
click at [502, 42] on div "Edit this appointment" at bounding box center [477, 39] width 94 height 15
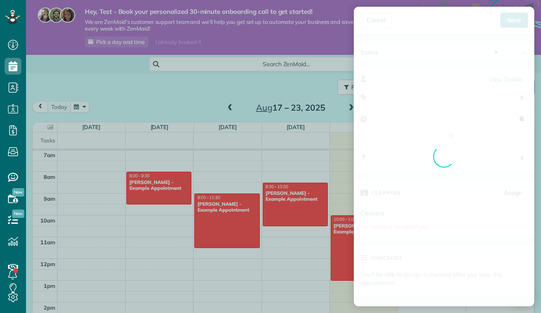
type input "**********"
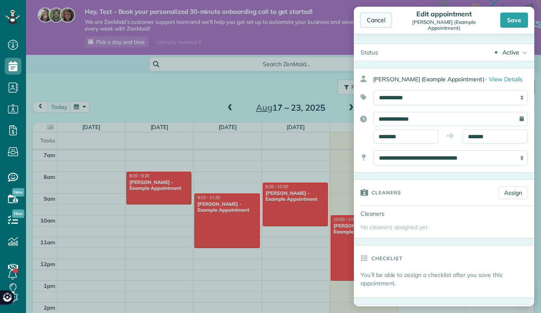
click at [376, 24] on div "Cancel" at bounding box center [376, 20] width 32 height 15
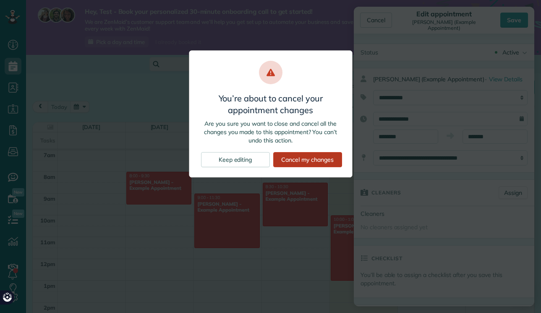
click at [307, 158] on div "Cancel my changes" at bounding box center [307, 159] width 69 height 15
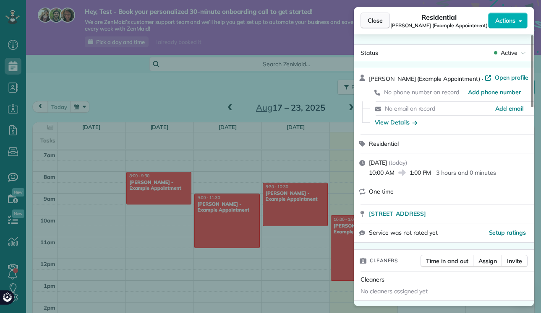
click at [383, 19] on button "Close" at bounding box center [374, 21] width 29 height 16
